Goal: Transaction & Acquisition: Purchase product/service

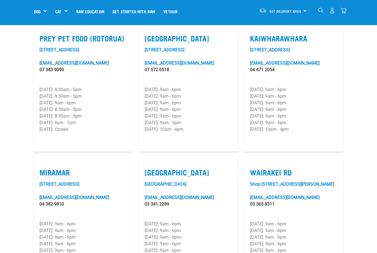
scroll to position [726, 0]
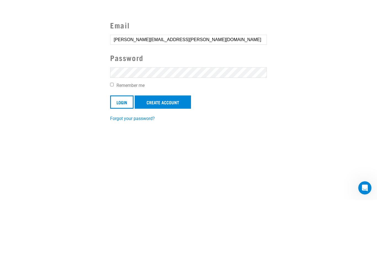
click at [125, 149] on input "Login" at bounding box center [121, 155] width 23 height 13
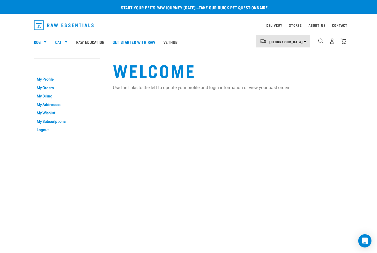
click at [55, 88] on link "My Orders" at bounding box center [67, 88] width 66 height 9
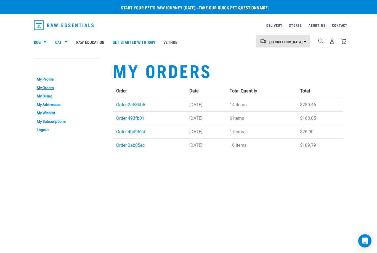
click at [0, 0] on div "Shop All Cat" at bounding box center [0, 0] width 0 height 0
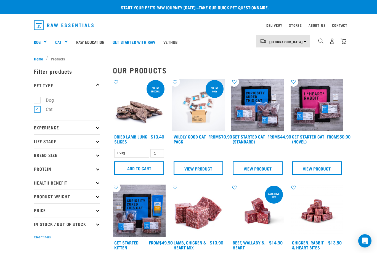
click at [0, 0] on div "Fillets & Boneless Meat" at bounding box center [0, 0] width 0 height 0
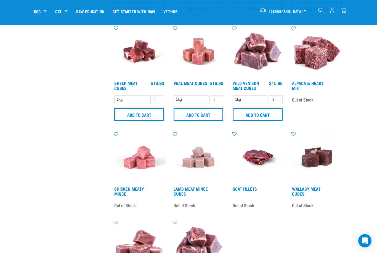
scroll to position [217, 0]
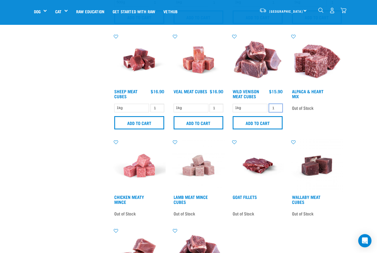
click at [276, 110] on input "1" at bounding box center [276, 108] width 14 height 9
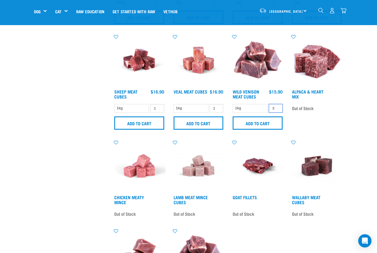
type input "3"
click at [261, 127] on input "Add to cart" at bounding box center [258, 123] width 50 height 13
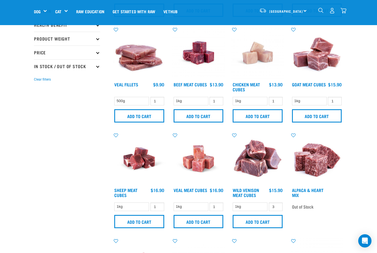
scroll to position [118, 0]
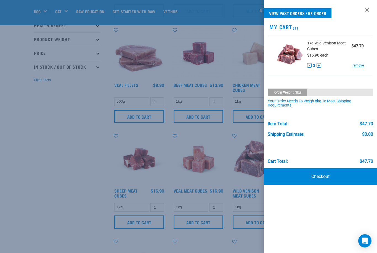
click at [368, 11] on link at bounding box center [367, 10] width 9 height 9
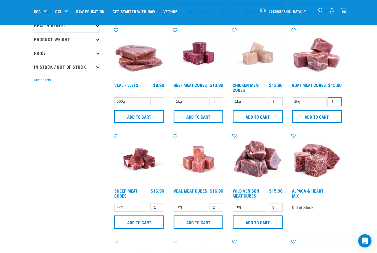
click at [336, 105] on input "1" at bounding box center [335, 101] width 14 height 9
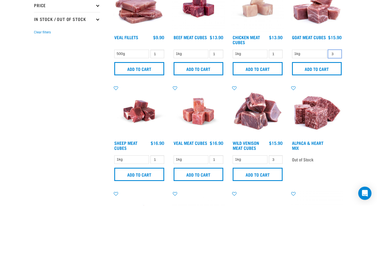
type input "3"
click at [322, 110] on input "Add to cart" at bounding box center [317, 116] width 50 height 13
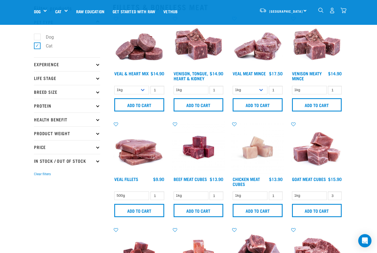
scroll to position [0, 0]
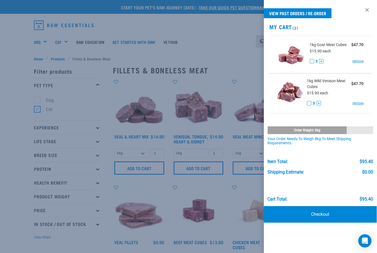
click at [231, 57] on div at bounding box center [188, 126] width 377 height 253
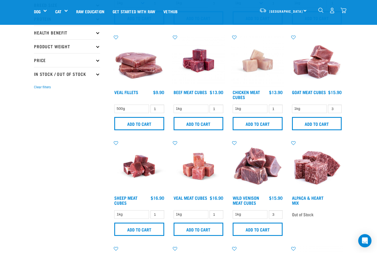
scroll to position [111, 0]
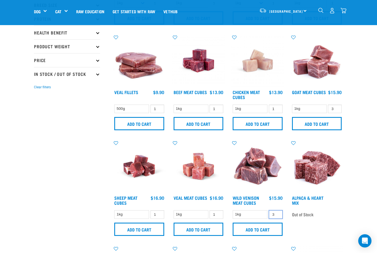
click at [279, 219] on input "3" at bounding box center [276, 214] width 14 height 9
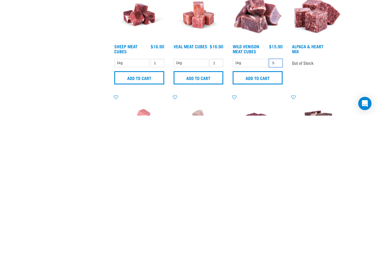
type input "5"
click at [264, 209] on input "Add to cart" at bounding box center [258, 215] width 50 height 13
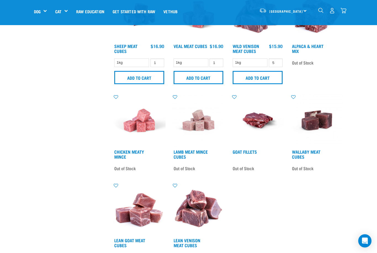
click at [6, 134] on div "There are 7 items left in stock of Wild Venison Meat Cubes, please remove this …" at bounding box center [-1, 127] width 11 height 22
click at [276, 67] on input "5" at bounding box center [276, 63] width 14 height 9
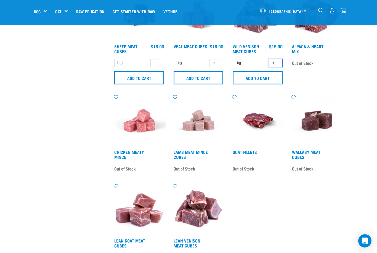
type input "1"
click at [264, 82] on input "Add to cart" at bounding box center [258, 77] width 50 height 13
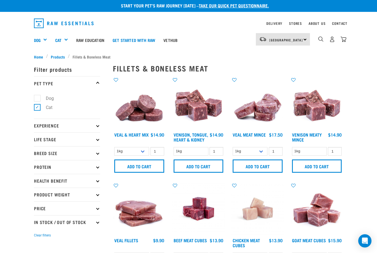
scroll to position [0, 0]
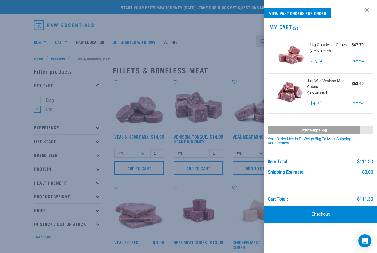
click at [344, 40] on li "1kg Goat Meat Cubes $47.70 $15.90 each - 3 + remove" at bounding box center [320, 55] width 104 height 38
click at [228, 44] on div at bounding box center [188, 126] width 377 height 253
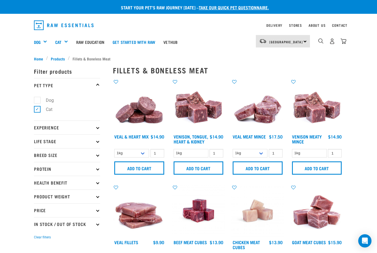
click at [0, 0] on div "Bone Broth" at bounding box center [0, 0] width 0 height 0
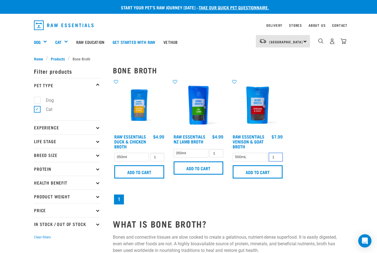
click at [279, 156] on input "1" at bounding box center [276, 157] width 14 height 9
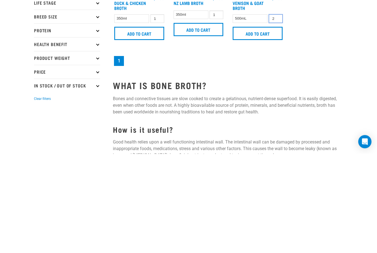
type input "2"
click at [257, 126] on input "Add to cart" at bounding box center [258, 132] width 50 height 13
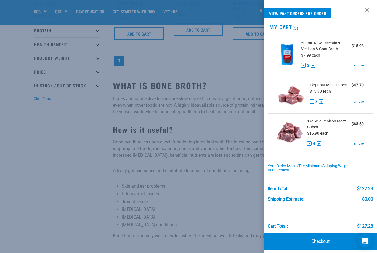
click at [328, 247] on link "Checkout" at bounding box center [320, 241] width 113 height 17
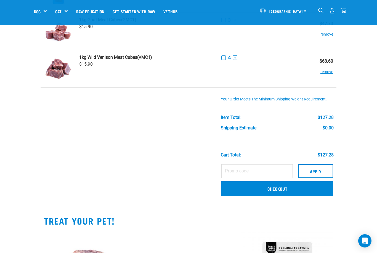
scroll to position [72, 0]
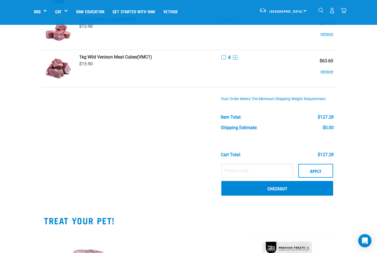
click at [267, 191] on link "Checkout" at bounding box center [277, 188] width 112 height 14
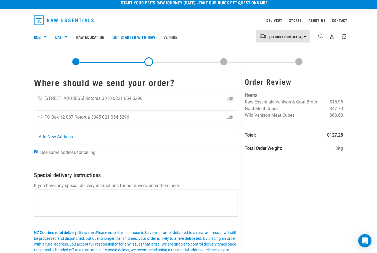
scroll to position [5, 0]
click at [42, 98] on input "radio" at bounding box center [40, 98] width 4 height 4
radio input "true"
click at [229, 97] on link "Edit" at bounding box center [230, 98] width 7 height 5
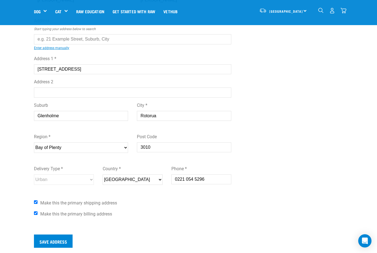
scroll to position [55, 0]
click at [180, 183] on input "0221 054 5296" at bounding box center [201, 179] width 60 height 10
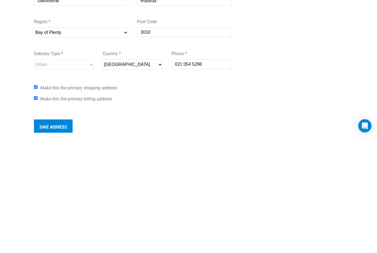
type input "021 054 5296"
click at [63, 235] on input "Save Address" at bounding box center [53, 241] width 39 height 13
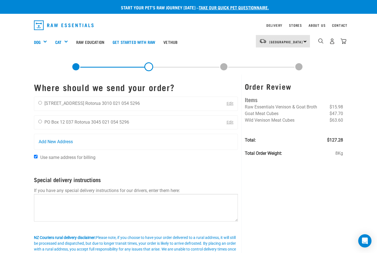
click at [39, 104] on input "radio" at bounding box center [40, 103] width 4 height 4
radio input "true"
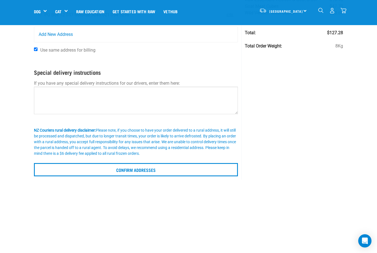
scroll to position [59, 0]
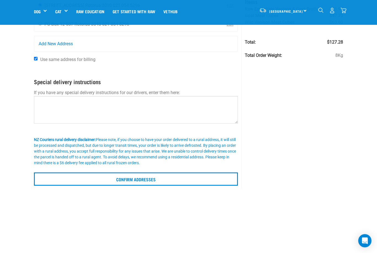
click at [144, 179] on input "Confirm addresses" at bounding box center [136, 179] width 204 height 13
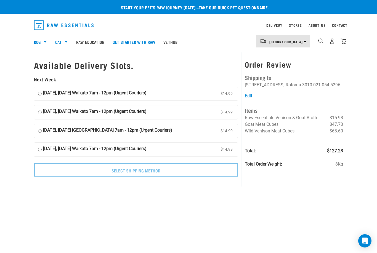
click at [42, 90] on input "26 August, Tuesday Waikato 7am - 12pm (Urgent Couriers) $14.99" at bounding box center [40, 94] width 4 height 8
radio input "true"
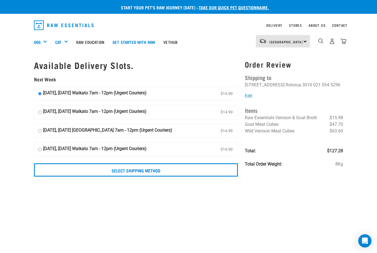
click at [197, 175] on input "Select Shipping Method" at bounding box center [136, 169] width 204 height 13
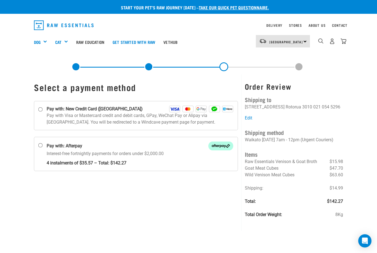
click at [40, 111] on input "Pay with: New Credit Card ([GEOGRAPHIC_DATA])" at bounding box center [40, 109] width 4 height 4
radio input "true"
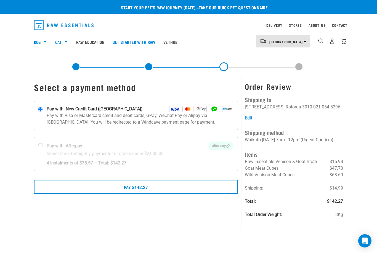
click at [148, 190] on button "Pay $142.27" at bounding box center [136, 187] width 204 height 14
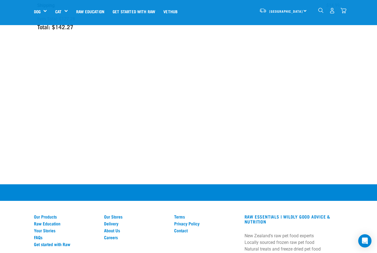
scroll to position [196, 0]
